Goal: Task Accomplishment & Management: Complete application form

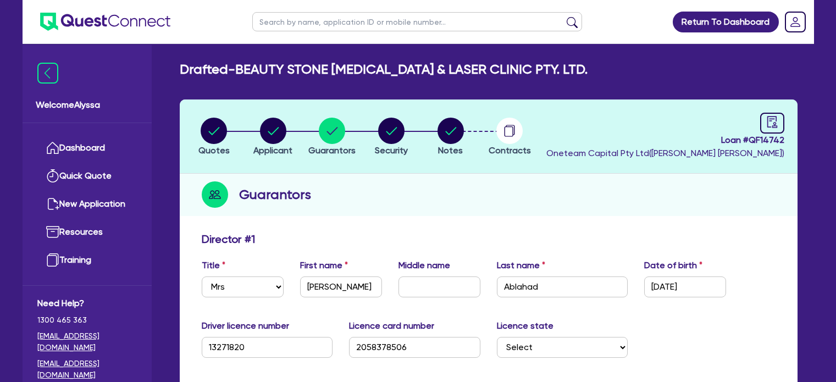
select select "MRS"
select select "[GEOGRAPHIC_DATA]"
select select "MARRIED"
select select "CASH"
select select "VEHICLE"
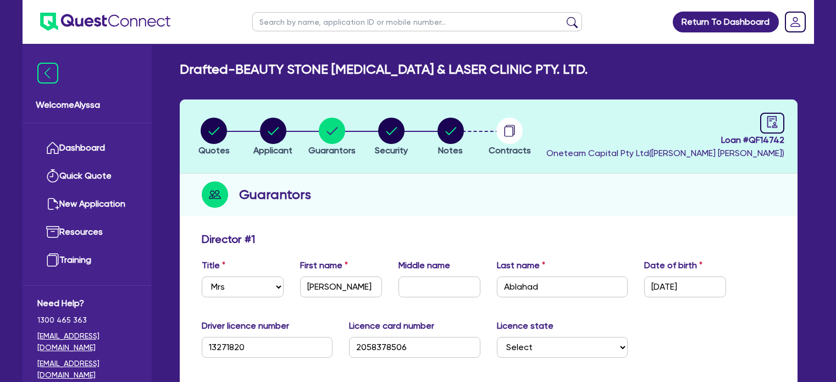
select select "HOUSEHOLD_PERSONAL"
select select "VEHICLE_LOAN"
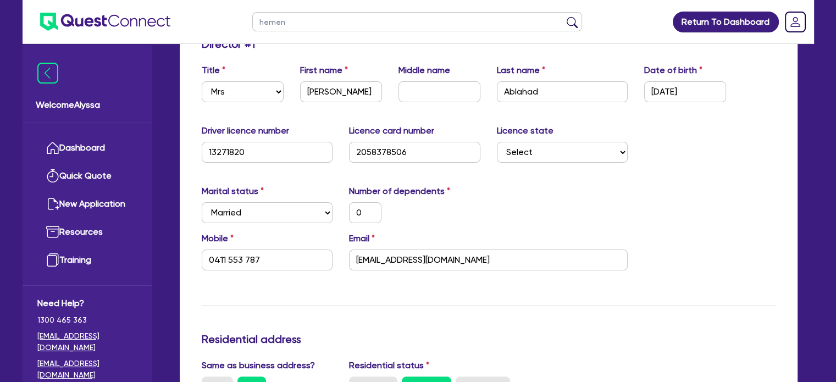
type input "[PERSON_NAME]"
click button "submit" at bounding box center [572, 23] width 18 height 15
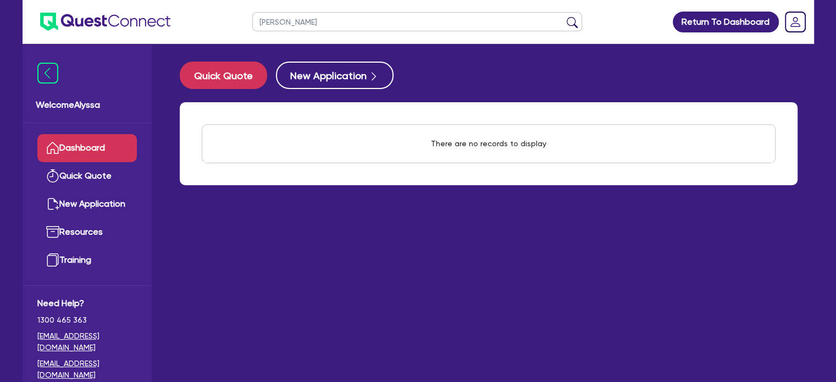
drag, startPoint x: 290, startPoint y: 24, endPoint x: 188, endPoint y: 14, distance: 102.1
click at [188, 14] on header "[PERSON_NAME] Return To Dashboard Edit Profile Logout" at bounding box center [418, 22] width 791 height 44
type input "niamh"
click at [563, 16] on button "submit" at bounding box center [572, 23] width 18 height 15
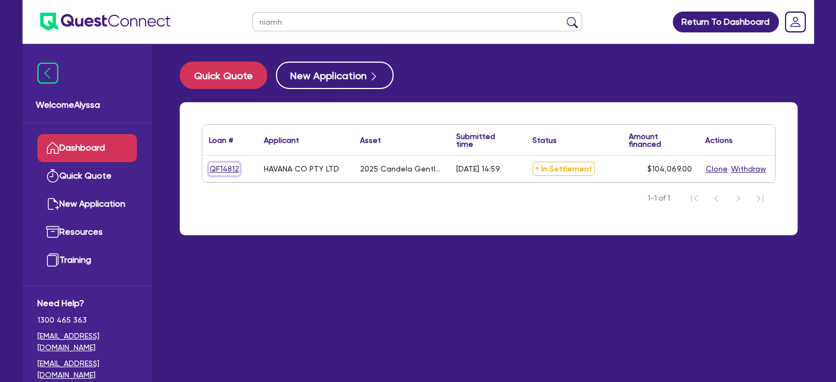
click at [227, 168] on link "QF14812" at bounding box center [224, 169] width 31 height 13
select select "SECONDARY_ASSETS"
select select "MEDICAL_DENTAL_LABORATORY_EQUIPMENT"
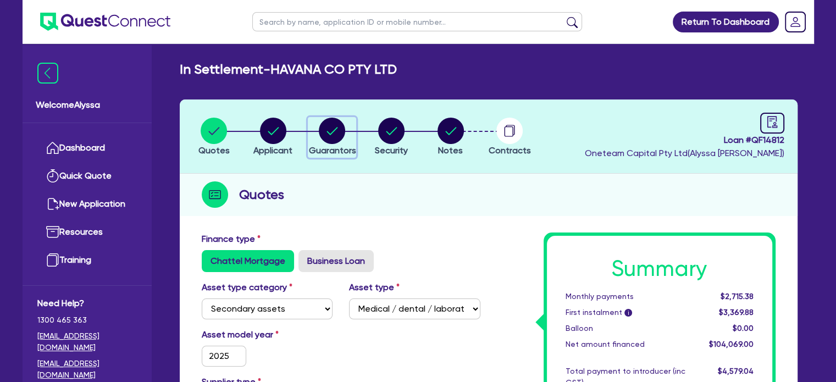
click at [320, 141] on icon "button" at bounding box center [332, 131] width 26 height 26
select select "MISS"
select select "WA"
select select "SINGLE"
select select "VEHICLE"
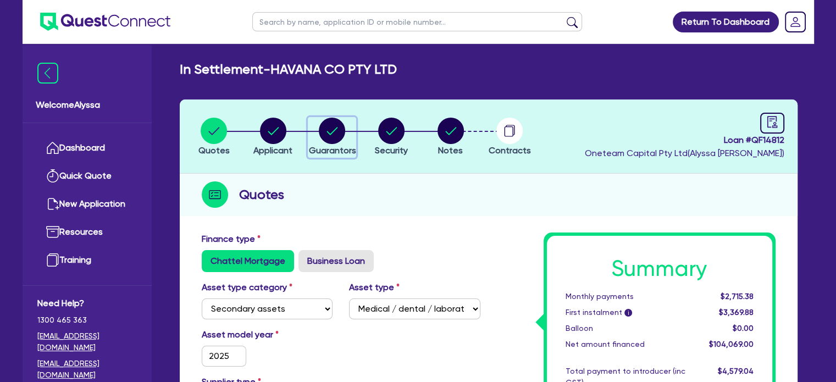
select select "MR"
select select "WA"
select select "MARRIED"
select select "PROPERTY"
select select "INVESTMENT_PROPERTY"
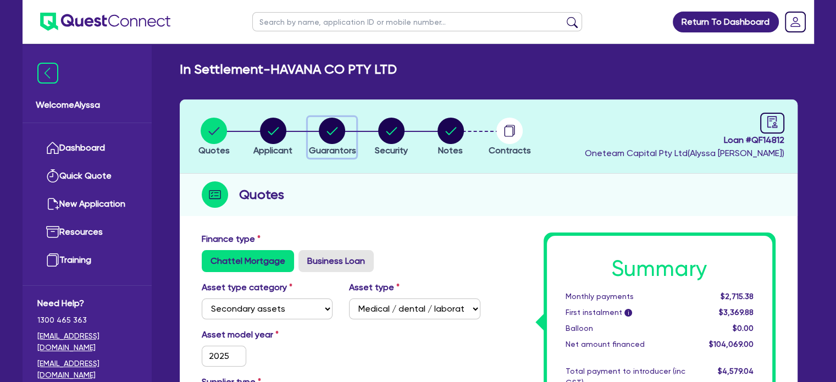
select select "CASH"
select select "VEHICLE"
select select "MORTGAGE"
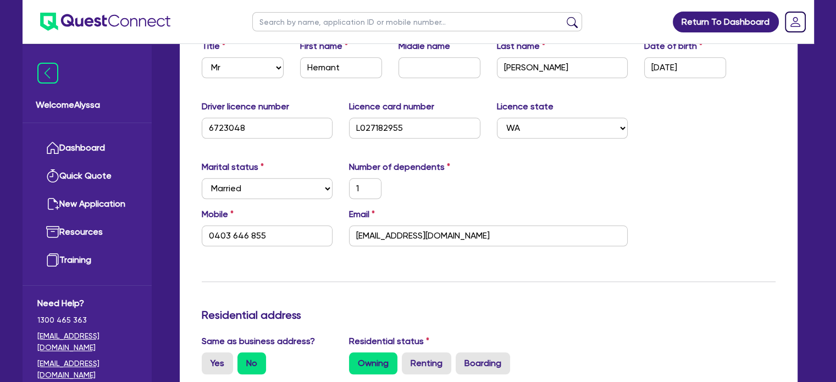
scroll to position [1085, 0]
drag, startPoint x: 445, startPoint y: 235, endPoint x: 306, endPoint y: 228, distance: 139.2
click at [306, 228] on div "Mobile [PHONE_NUMBER] Email [EMAIL_ADDRESS][DOMAIN_NAME]" at bounding box center [488, 231] width 590 height 47
click at [311, 16] on input "text" at bounding box center [417, 21] width 330 height 19
type input "[PERSON_NAME]"
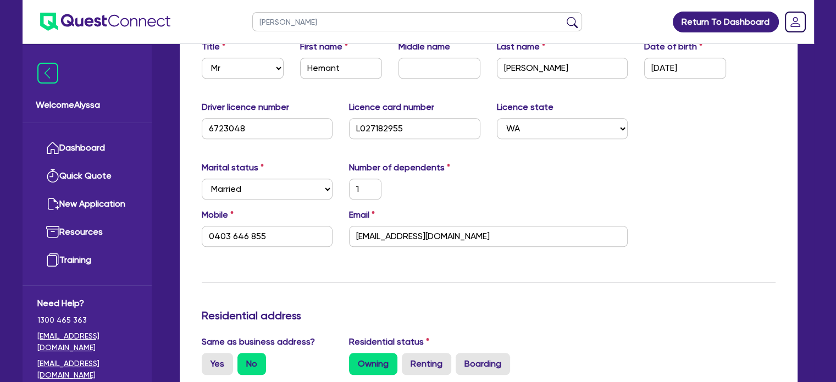
click button "submit" at bounding box center [572, 23] width 18 height 15
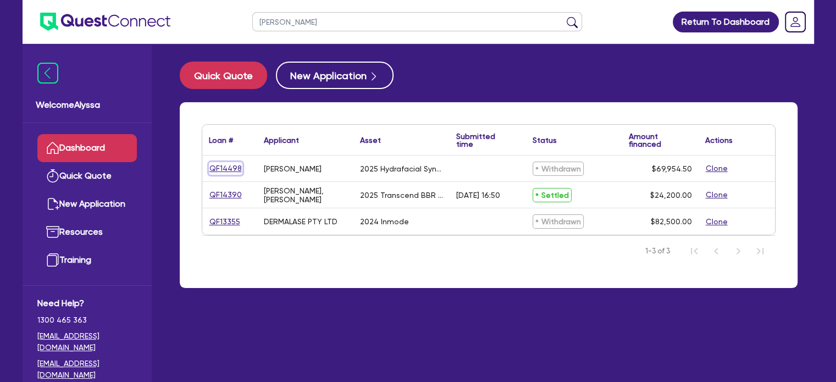
click at [218, 162] on link "QF14498" at bounding box center [226, 168] width 34 height 13
select select "TERTIARY_ASSETS"
select select "BEAUTY_EQUIPMENT"
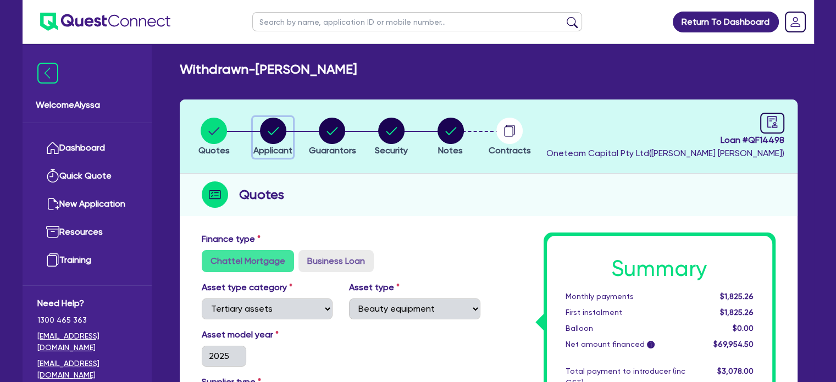
click at [268, 131] on circle "button" at bounding box center [273, 131] width 26 height 26
select select "SOLE_TRADER"
select select "HEALTH_BEAUTY"
select select "HAIR_BEAUTY_SALONS"
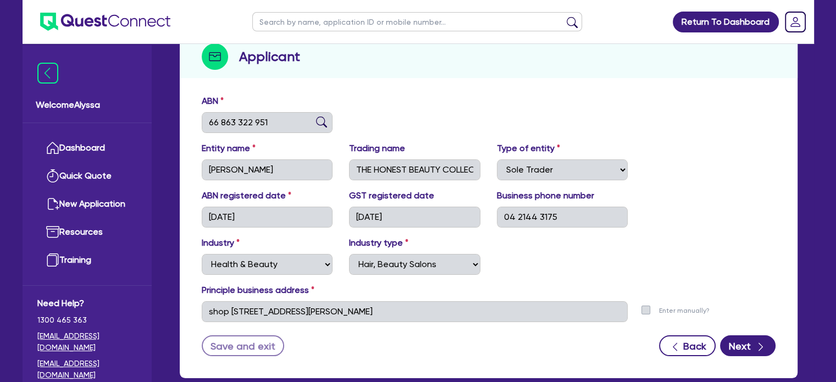
scroll to position [137, 0]
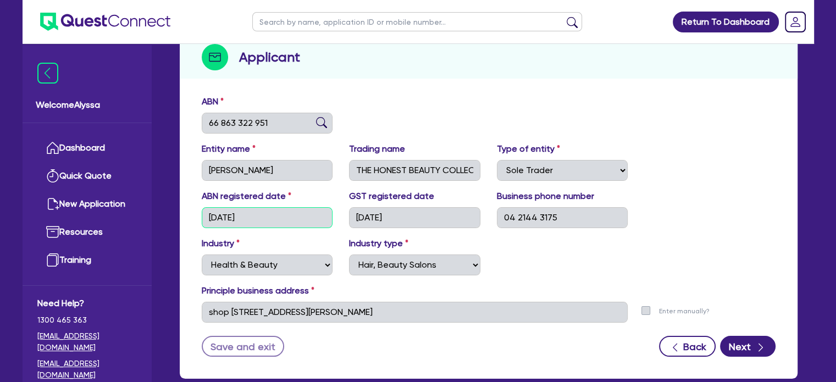
drag, startPoint x: 233, startPoint y: 215, endPoint x: 220, endPoint y: 213, distance: 12.7
click at [220, 213] on input "[DATE]" at bounding box center [267, 217] width 131 height 21
drag, startPoint x: 420, startPoint y: 206, endPoint x: 364, endPoint y: 216, distance: 57.6
click at [364, 216] on div "[DATE]" at bounding box center [414, 217] width 131 height 21
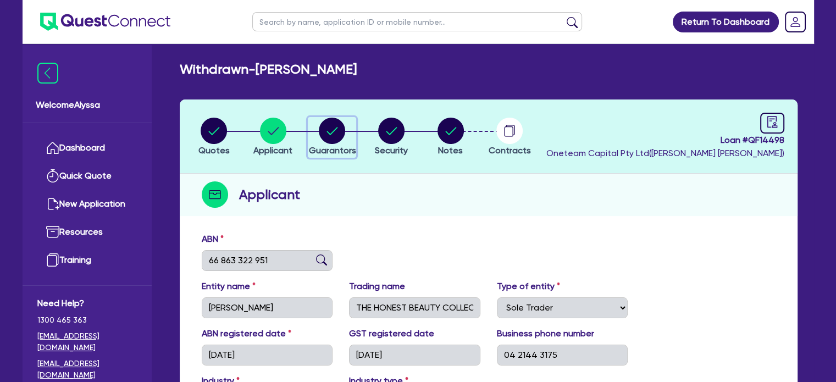
click at [324, 135] on circle "button" at bounding box center [332, 131] width 26 height 26
select select "MRS"
select select "[GEOGRAPHIC_DATA]"
select select "SINGLE"
select select "CASH"
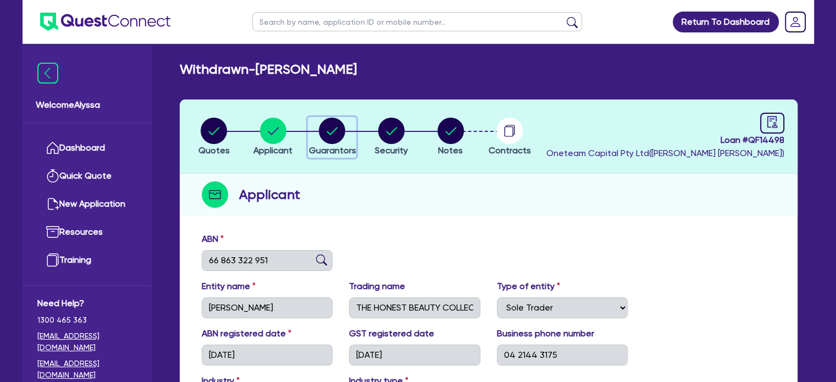
select select "OTHER"
select select "HOUSEHOLD_PERSONAL"
select select "CREDIT_CARD"
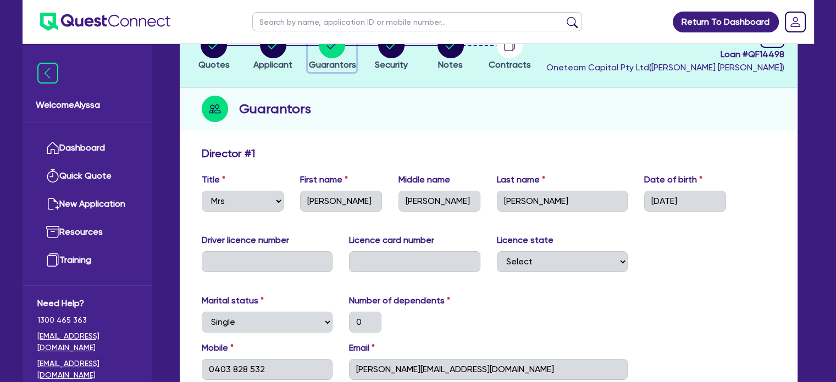
scroll to position [85, 0]
click at [213, 54] on circle "button" at bounding box center [214, 45] width 26 height 26
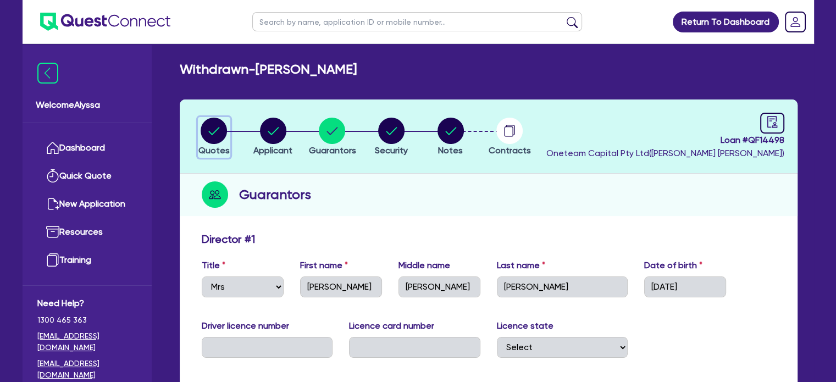
select select "TERTIARY_ASSETS"
select select "BEAUTY_EQUIPMENT"
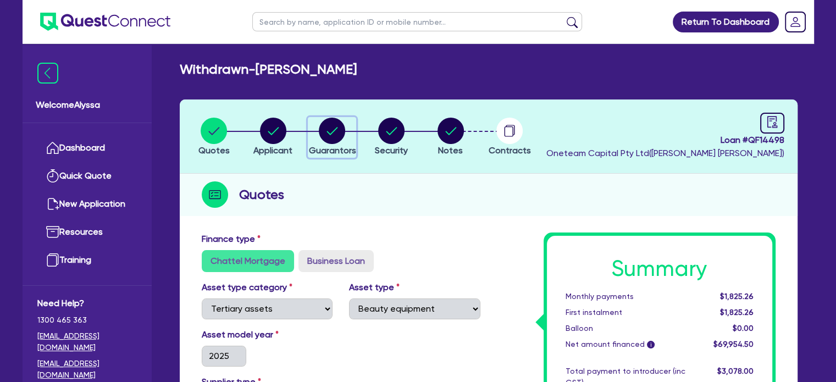
click at [341, 129] on circle "button" at bounding box center [332, 131] width 26 height 26
select select "MRS"
select select "[GEOGRAPHIC_DATA]"
select select "SINGLE"
select select "CASH"
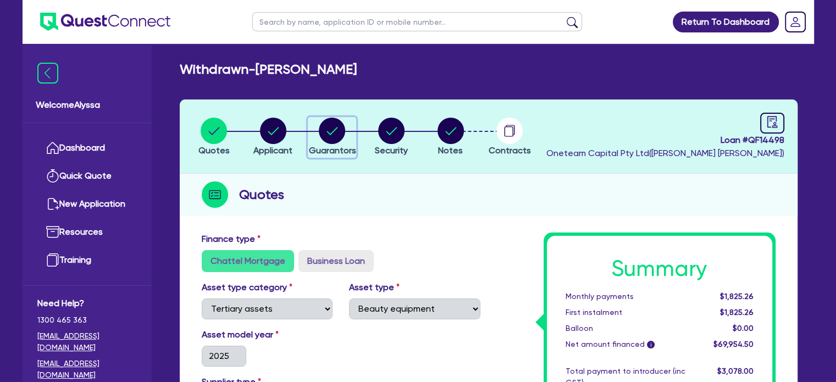
select select "OTHER"
select select "HOUSEHOLD_PERSONAL"
select select "CREDIT_CARD"
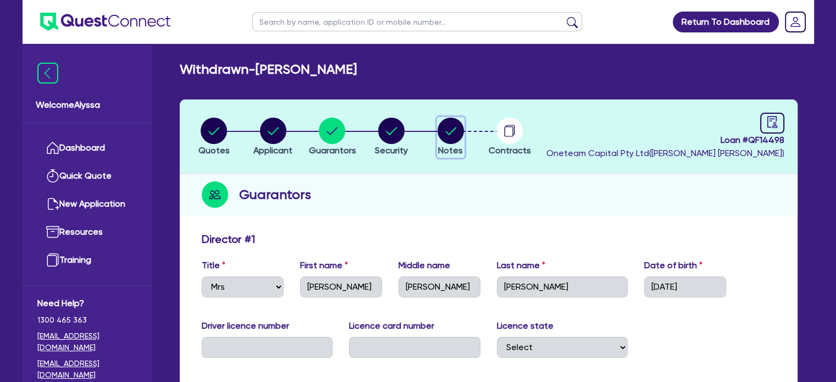
click at [448, 137] on circle "button" at bounding box center [450, 131] width 26 height 26
select select "Other"
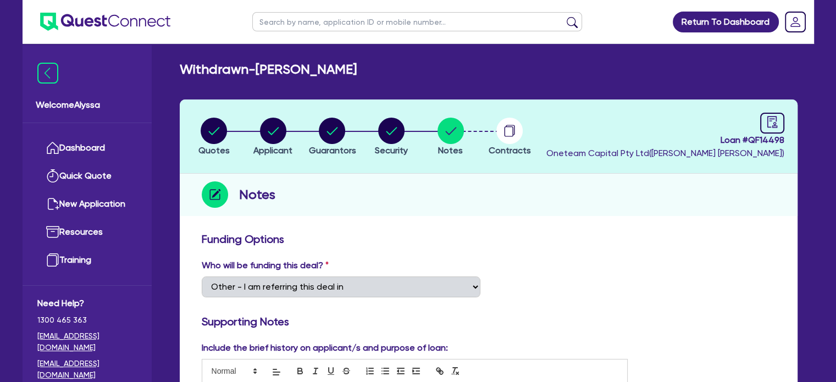
click at [774, 135] on span "Loan # QF14498" at bounding box center [665, 140] width 238 height 13
click at [773, 124] on icon "audit" at bounding box center [772, 122] width 12 height 12
select select "WITHDRAWN_BY_INTRODUCER"
select select "Other"
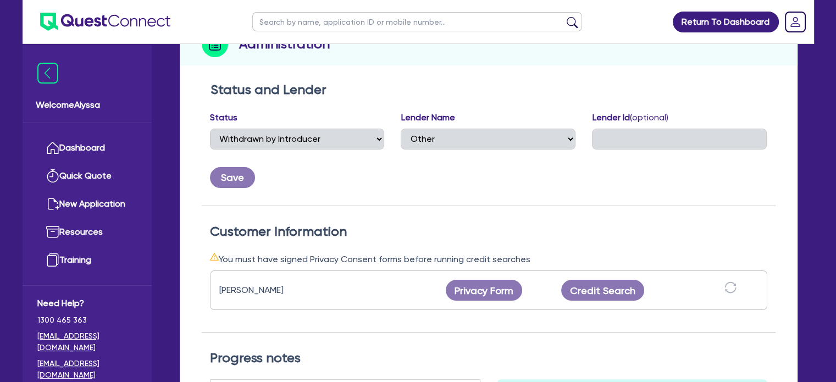
scroll to position [150, 0]
click at [100, 148] on link "Dashboard" at bounding box center [86, 148] width 99 height 28
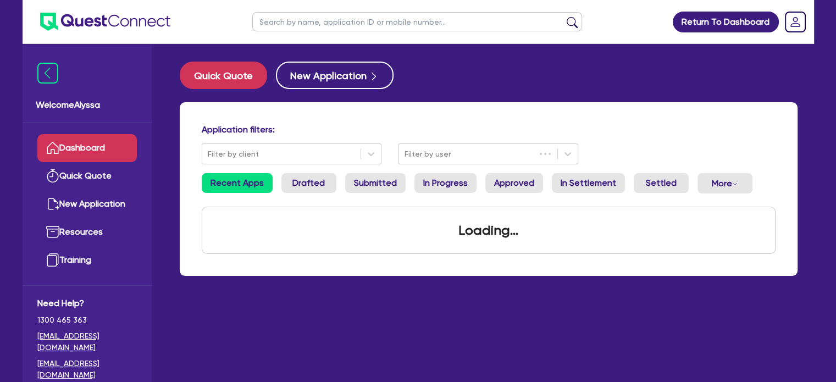
click at [327, 24] on input "text" at bounding box center [417, 21] width 330 height 19
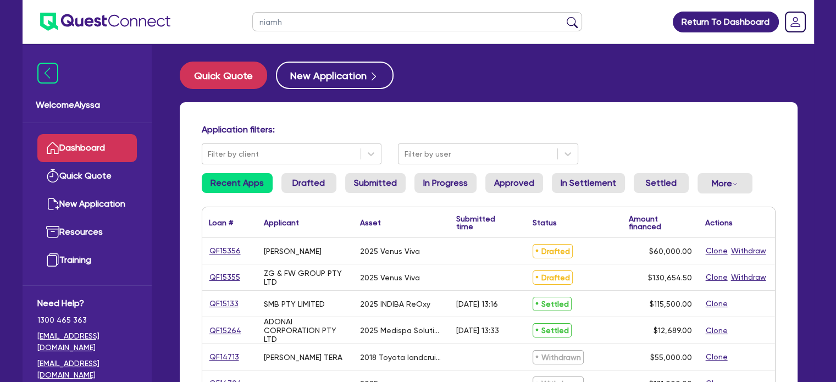
type input "niamh"
click at [563, 16] on button "submit" at bounding box center [572, 23] width 18 height 15
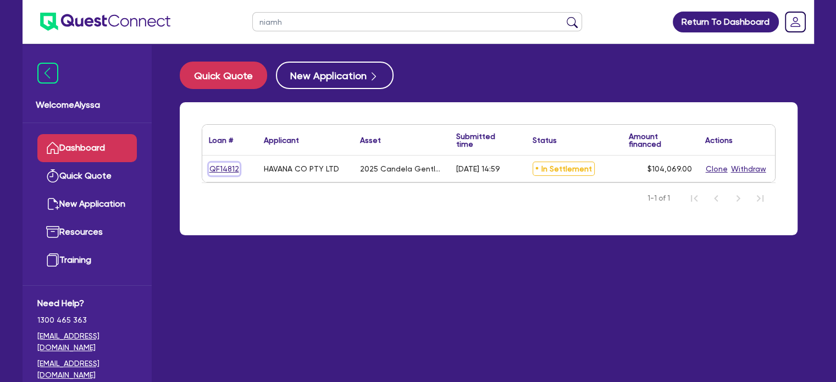
click at [220, 163] on link "QF14812" at bounding box center [224, 169] width 31 height 13
select select "SECONDARY_ASSETS"
select select "MEDICAL_DENTAL_LABORATORY_EQUIPMENT"
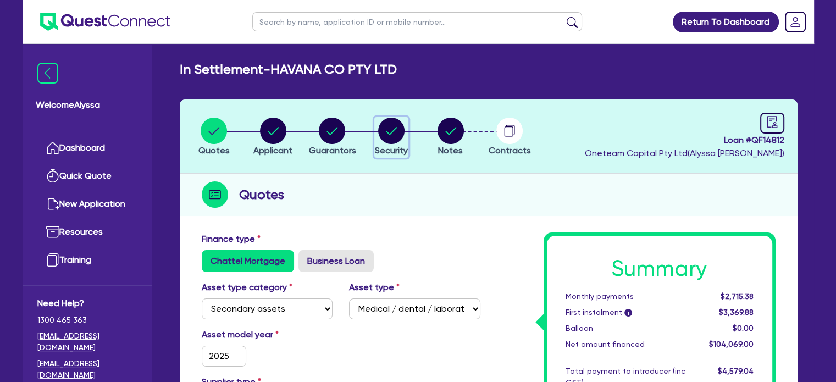
click at [400, 129] on circle "button" at bounding box center [391, 131] width 26 height 26
select select "SECONDARY_ASSETS"
select select "MEDICAL_DENTAL_LABORATORY_EQUIPMENT"
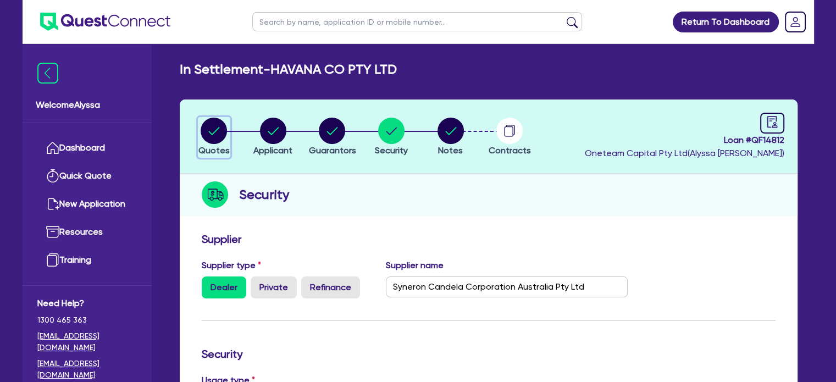
click at [206, 131] on circle "button" at bounding box center [214, 131] width 26 height 26
select select "SECONDARY_ASSETS"
select select "MEDICAL_DENTAL_LABORATORY_EQUIPMENT"
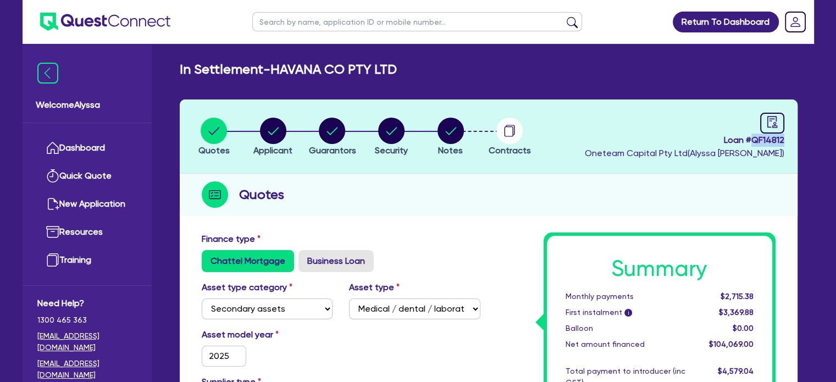
drag, startPoint x: 789, startPoint y: 136, endPoint x: 753, endPoint y: 140, distance: 36.5
click at [753, 140] on header "Quotes Applicant [GEOGRAPHIC_DATA] Security Notes Contracts Loan # QF14812 Onet…" at bounding box center [489, 136] width 618 height 74
copy span "QF14812"
click at [303, 19] on input "text" at bounding box center [417, 21] width 330 height 19
type input "[PERSON_NAME]"
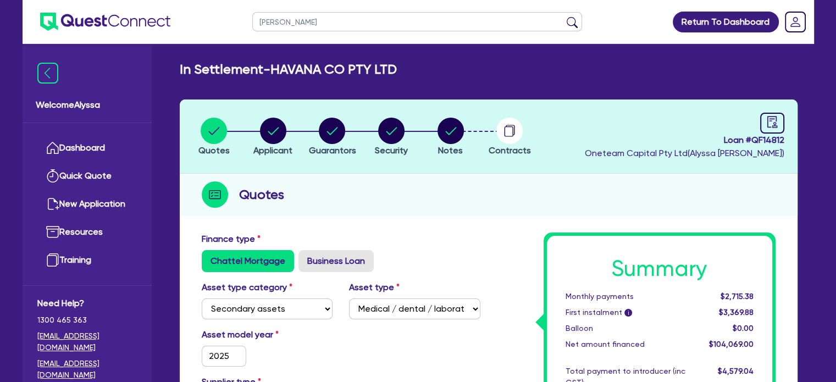
click button "submit" at bounding box center [572, 23] width 18 height 15
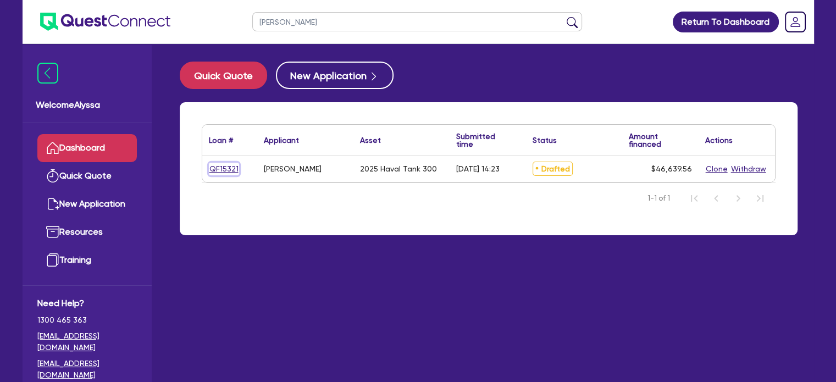
click at [226, 171] on link "QF15321" at bounding box center [224, 169] width 30 height 13
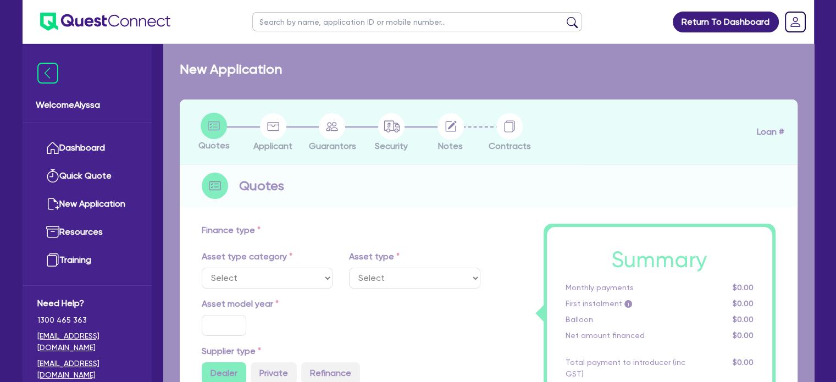
select select "CARS_AND_LIGHT_TRUCKS"
type input "2025"
radio input "true"
type input "54,542.75"
type input "500"
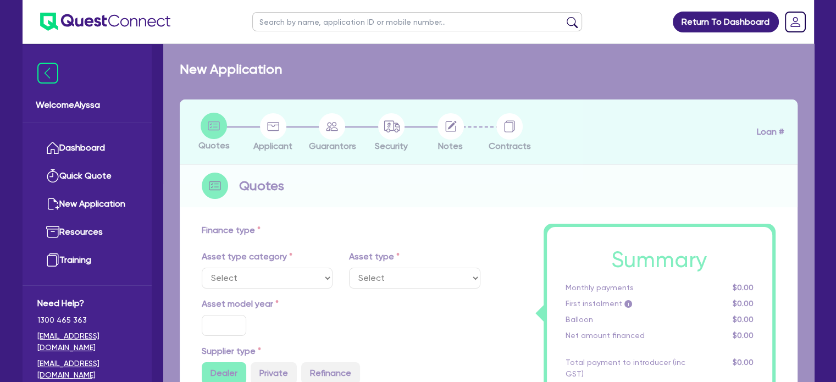
type input "33,000"
type input "24,392.31"
type input "1"
type input "466.4"
type input "6.92"
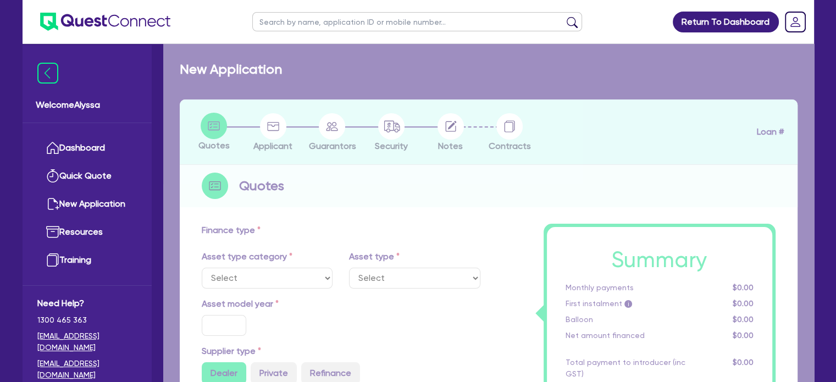
type input "500"
select select "PASSENGER_VEHICLES"
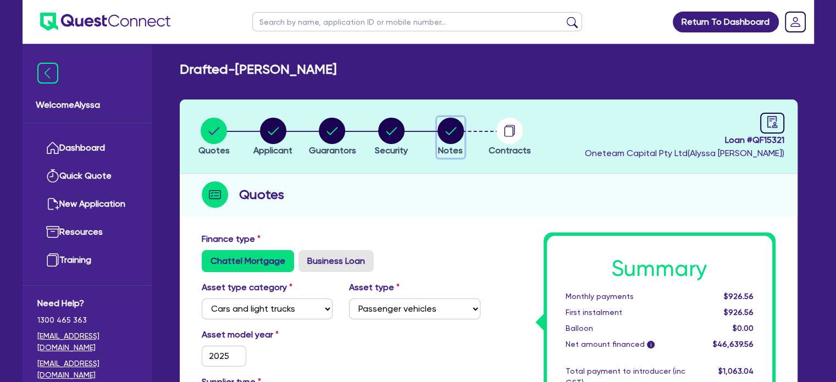
click at [450, 131] on icon "button" at bounding box center [450, 131] width 11 height 8
select select "Other"
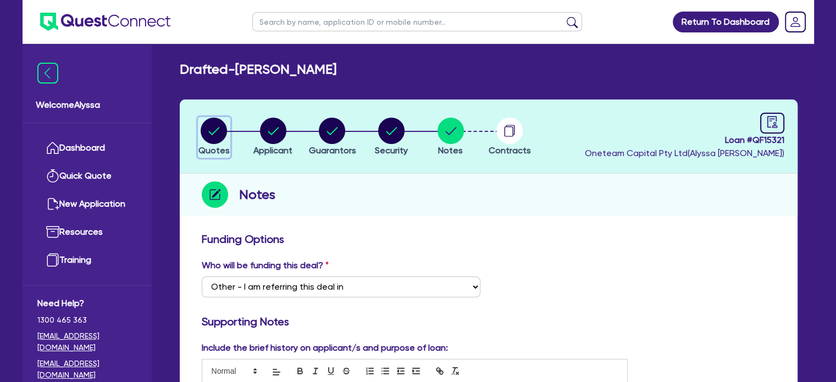
click at [212, 126] on circle "button" at bounding box center [214, 131] width 26 height 26
select select "CARS_AND_LIGHT_TRUCKS"
select select "PASSENGER_VEHICLES"
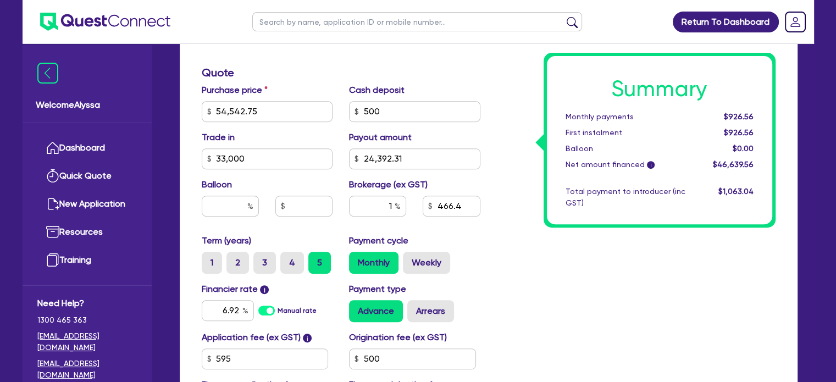
scroll to position [454, 0]
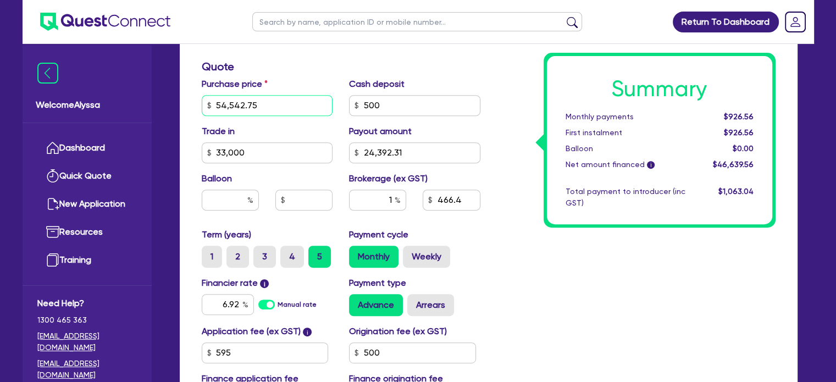
drag, startPoint x: 269, startPoint y: 97, endPoint x: 203, endPoint y: 95, distance: 66.0
click at [203, 95] on input "54,542.75" at bounding box center [267, 105] width 131 height 21
type input "54,542.75"
type input "33,000"
type input "24,392.31"
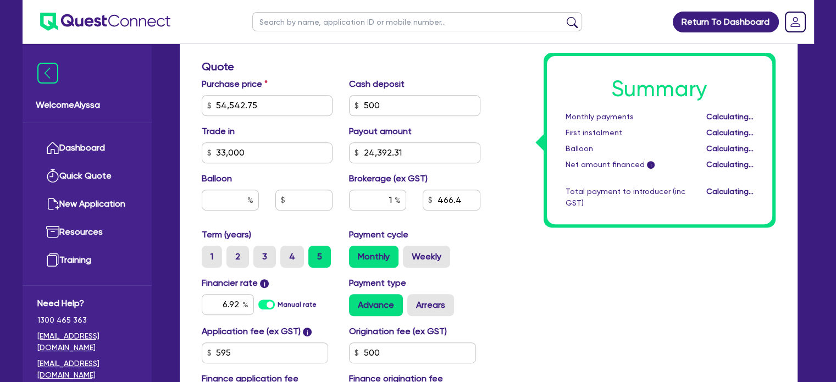
type input "54,542.75"
type input "33,000"
type input "24,392.31"
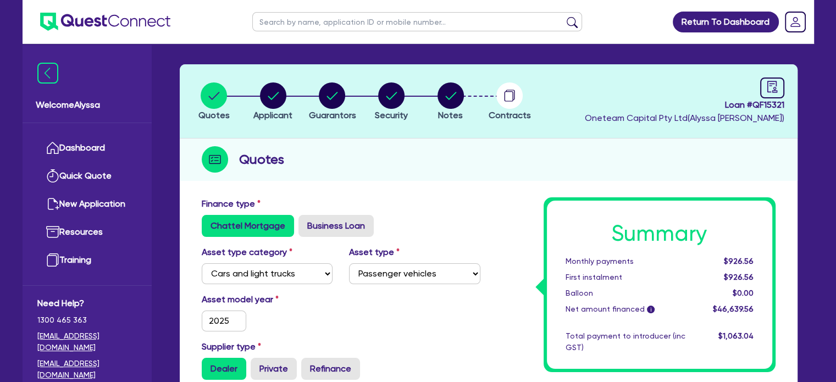
scroll to position [0, 0]
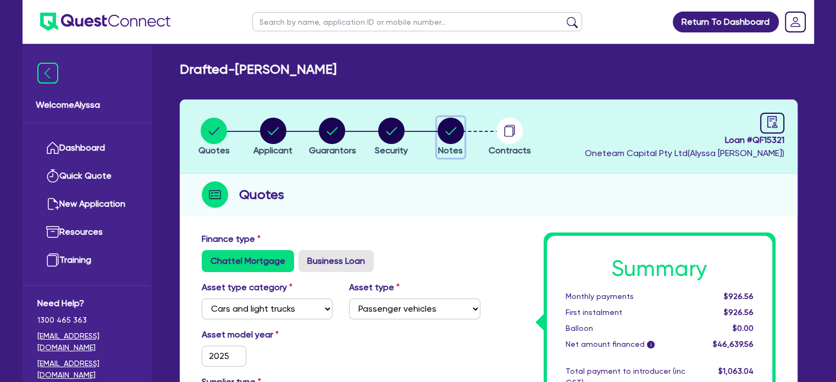
click at [445, 131] on circle "button" at bounding box center [450, 131] width 26 height 26
select select "Other"
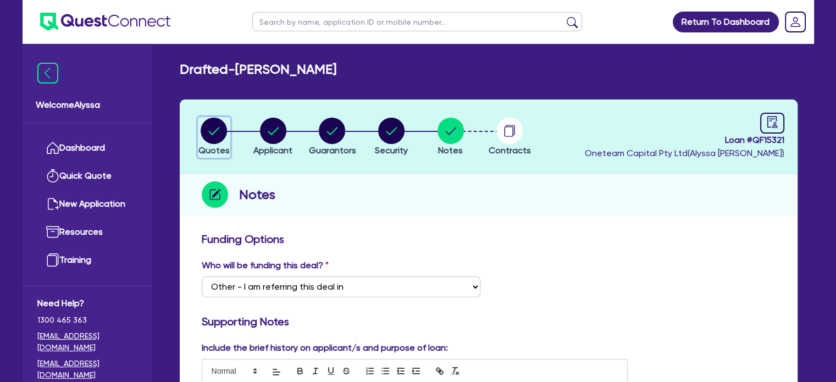
click at [218, 143] on button "Quotes" at bounding box center [214, 137] width 32 height 41
select select "CARS_AND_LIGHT_TRUCKS"
select select "PASSENGER_VEHICLES"
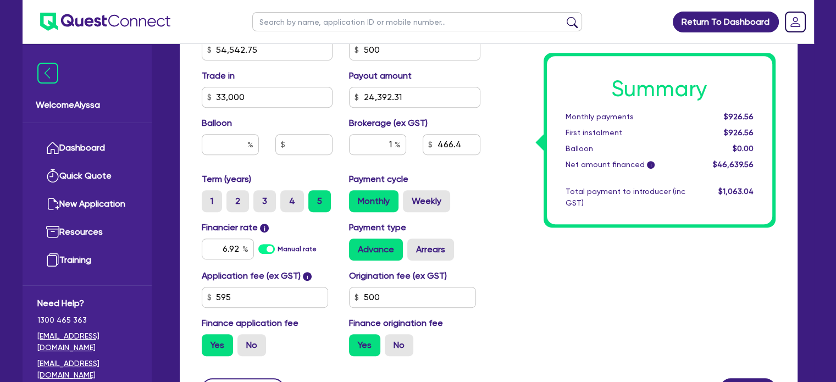
scroll to position [510, 0]
click at [253, 348] on label "No" at bounding box center [251, 345] width 29 height 22
click at [245, 341] on input "No" at bounding box center [240, 337] width 7 height 7
radio input "true"
type input "54,542.75"
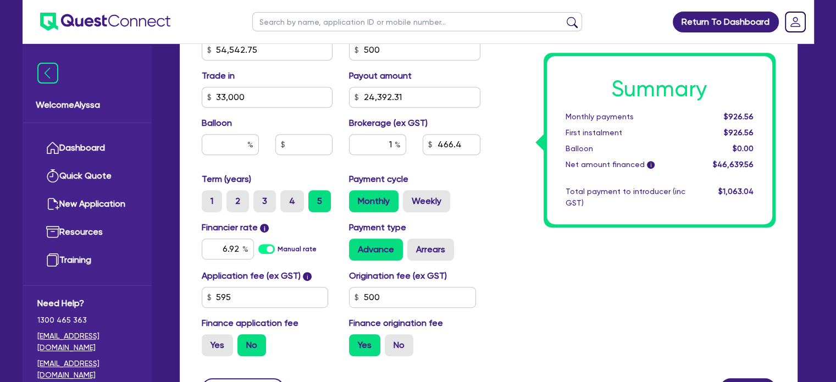
type input "33,000"
type input "24,392.31"
type input "54,542.75"
type input "33,000"
type input "24,392.31"
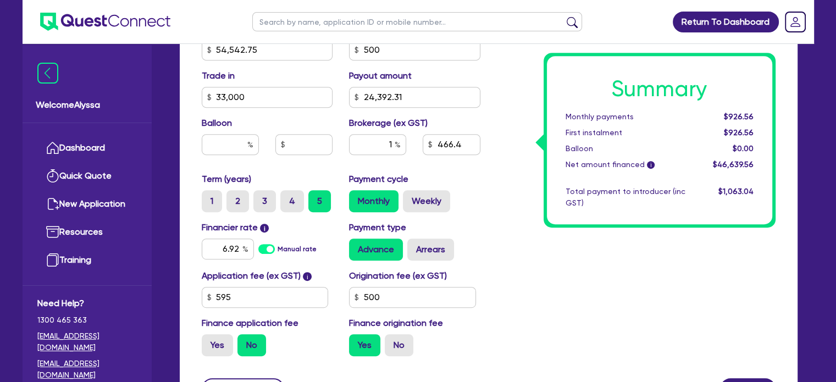
type input "459.85"
click at [402, 345] on label "No" at bounding box center [399, 345] width 29 height 22
click at [392, 341] on input "No" at bounding box center [388, 337] width 7 height 7
radio input "true"
type input "54,542.75"
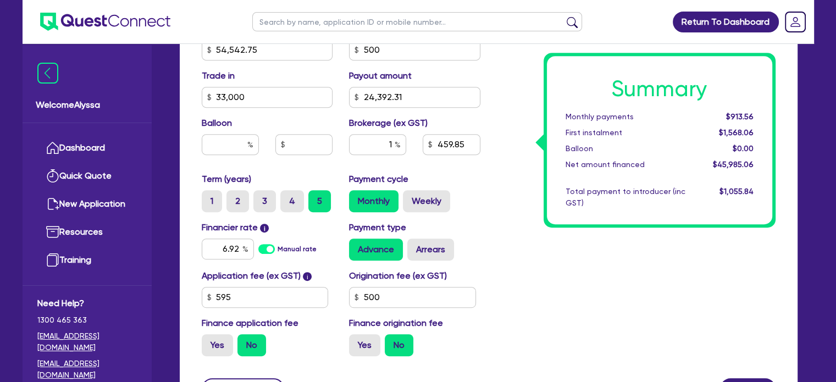
type input "33,000"
type input "24,392.31"
type input "54,542.75"
type input "33,000"
type input "24,392.31"
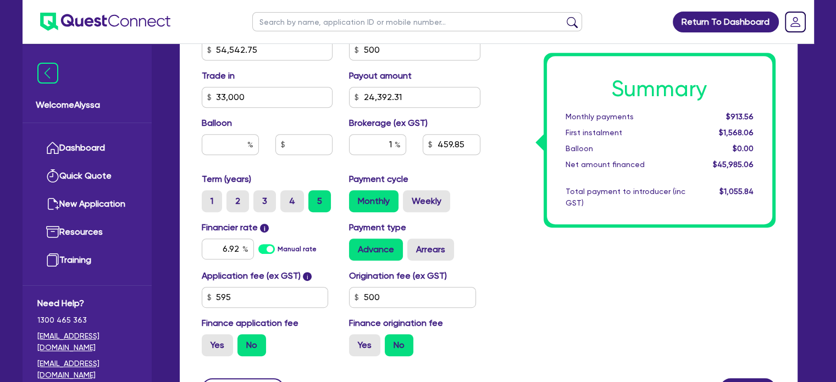
type input "454.35"
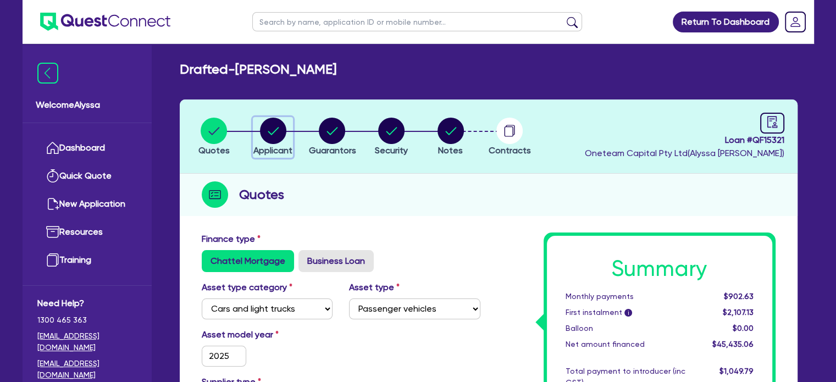
click at [270, 132] on circle "button" at bounding box center [273, 131] width 26 height 26
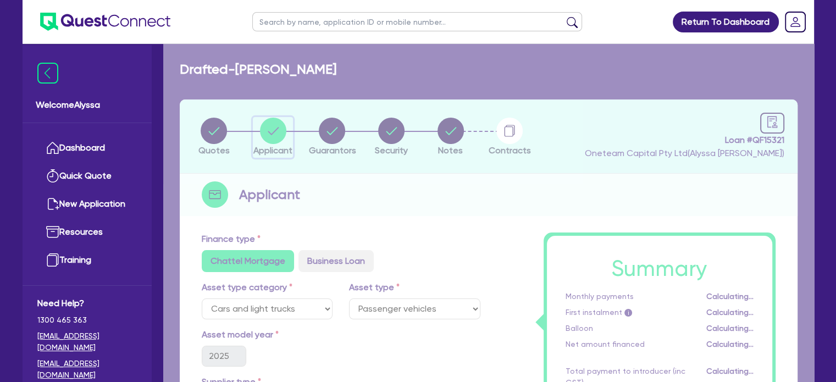
select select "SOLE_TRADER"
select select "HEALTH_BEAUTY"
select select "HAIR_BEAUTY_SALONS"
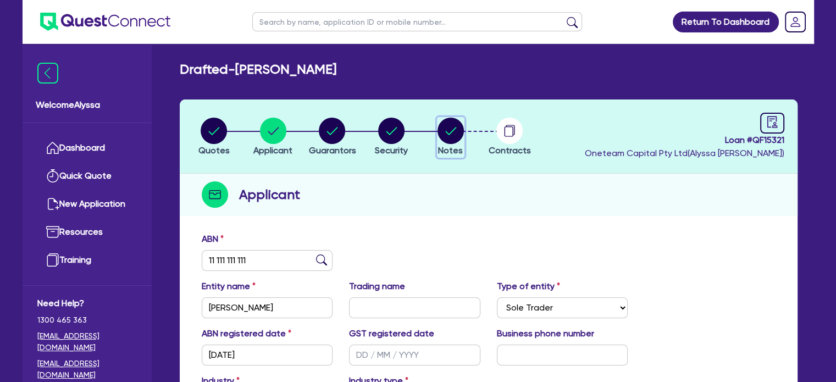
click at [461, 117] on button "Notes" at bounding box center [450, 137] width 27 height 41
select select "Other"
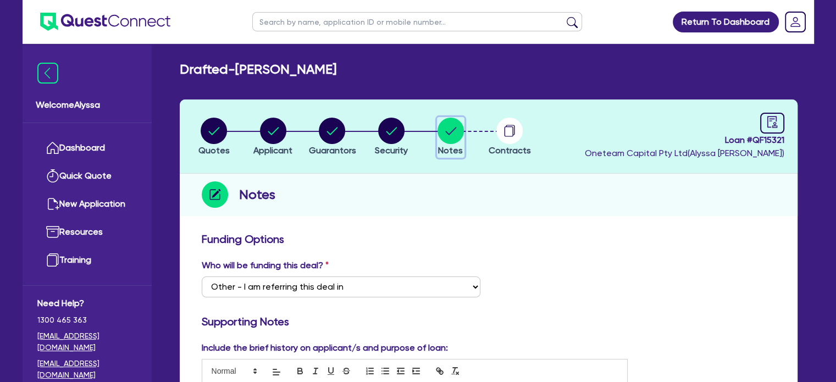
click at [457, 122] on circle "button" at bounding box center [450, 131] width 26 height 26
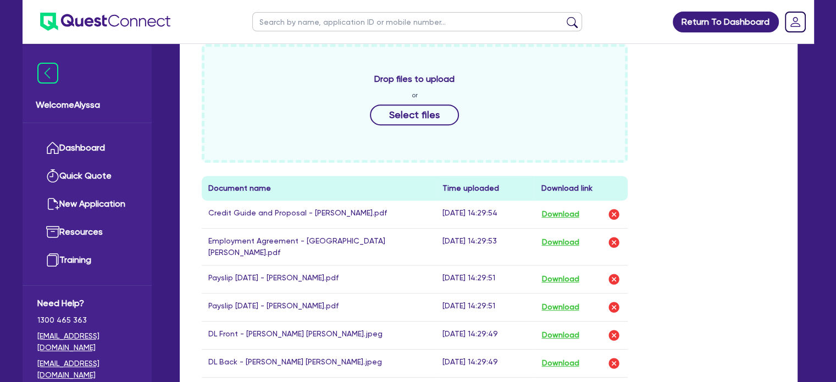
scroll to position [534, 0]
click at [561, 328] on button "Download" at bounding box center [560, 335] width 38 height 14
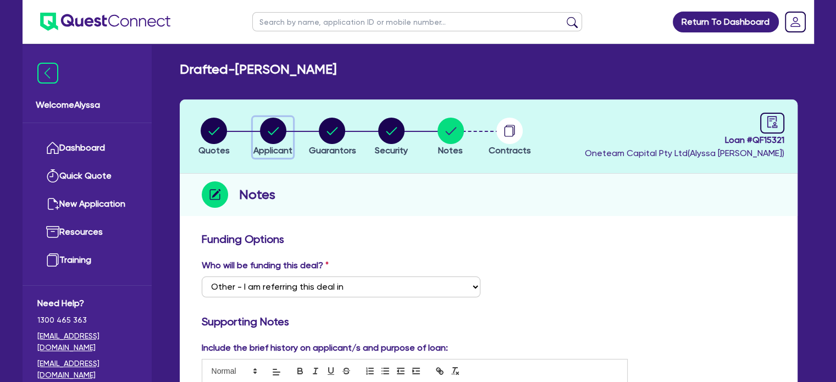
click at [267, 127] on circle "button" at bounding box center [273, 131] width 26 height 26
select select "SOLE_TRADER"
select select "HEALTH_BEAUTY"
select select "HAIR_BEAUTY_SALONS"
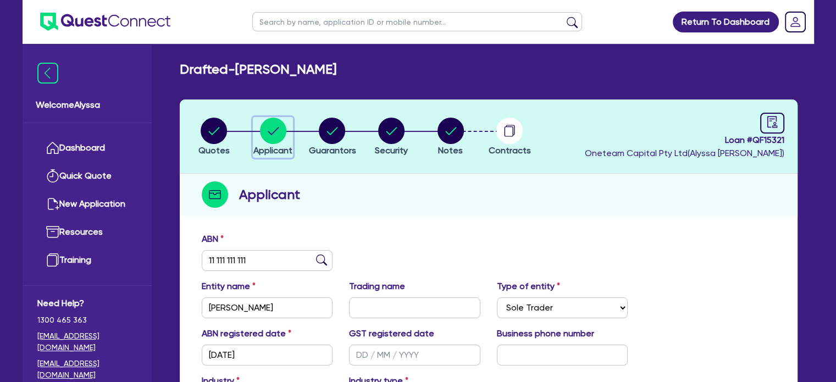
scroll to position [200, 0]
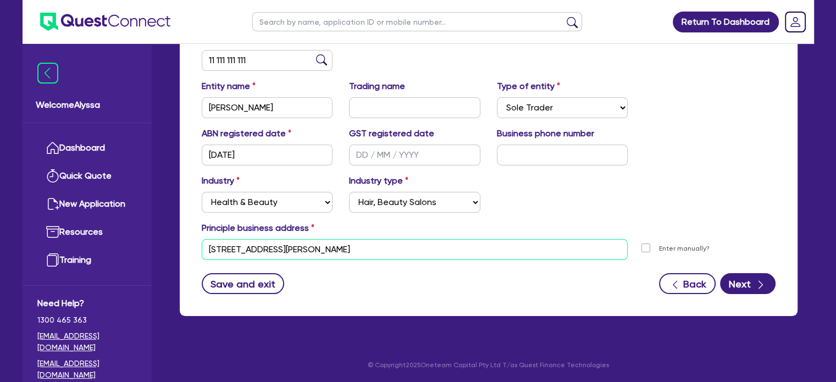
drag, startPoint x: 374, startPoint y: 249, endPoint x: 193, endPoint y: 237, distance: 181.8
click at [193, 237] on div "Principle business address [STREET_ADDRESS][PERSON_NAME][PERSON_NAME] Postal co…" at bounding box center [488, 240] width 590 height 38
